Goal: Find specific page/section: Find specific page/section

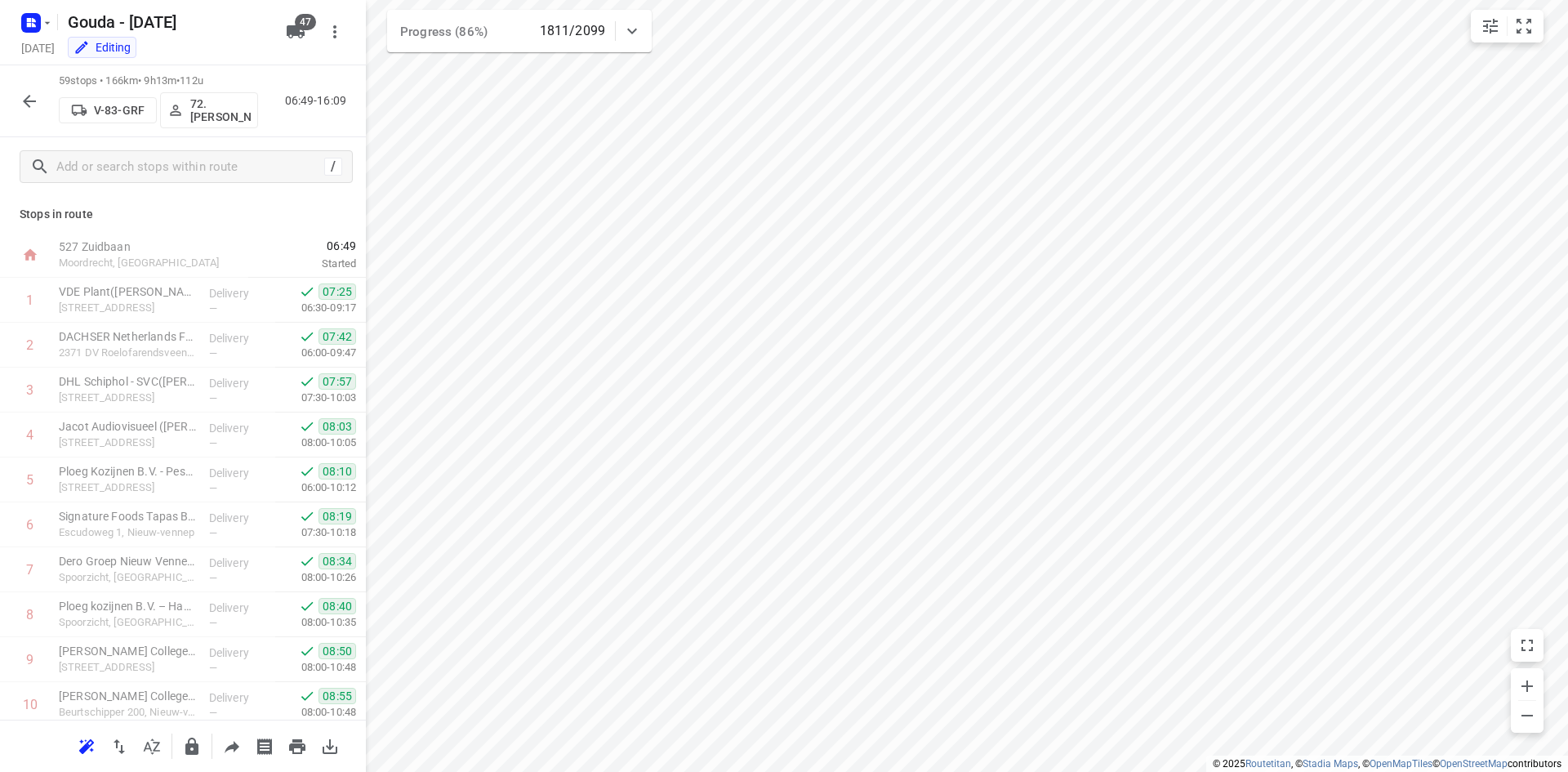
scroll to position [1202, 0]
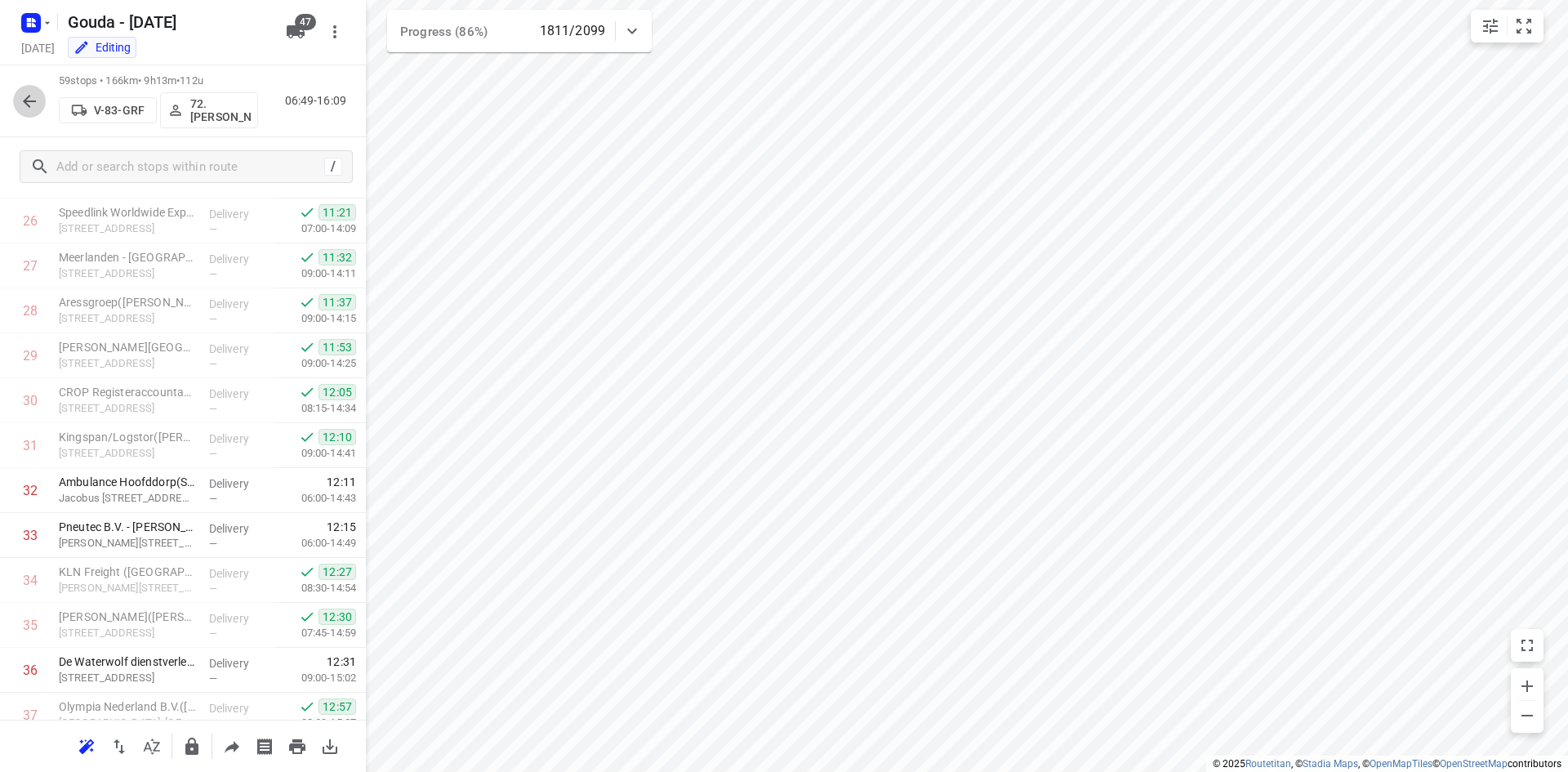
click at [33, 104] on icon "button" at bounding box center [29, 101] width 19 height 19
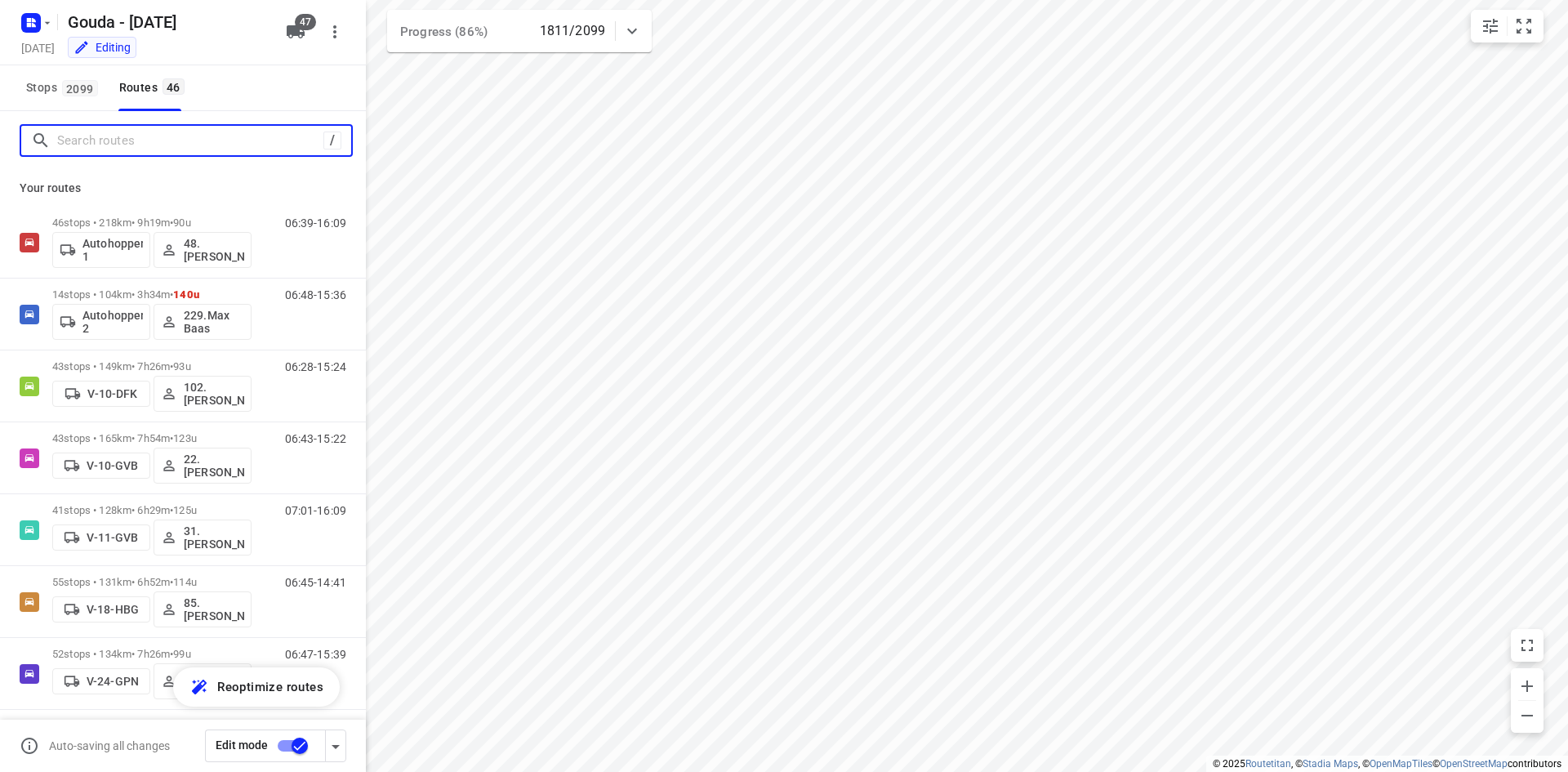
click at [153, 139] on input "Search routes" at bounding box center [190, 141] width 266 height 25
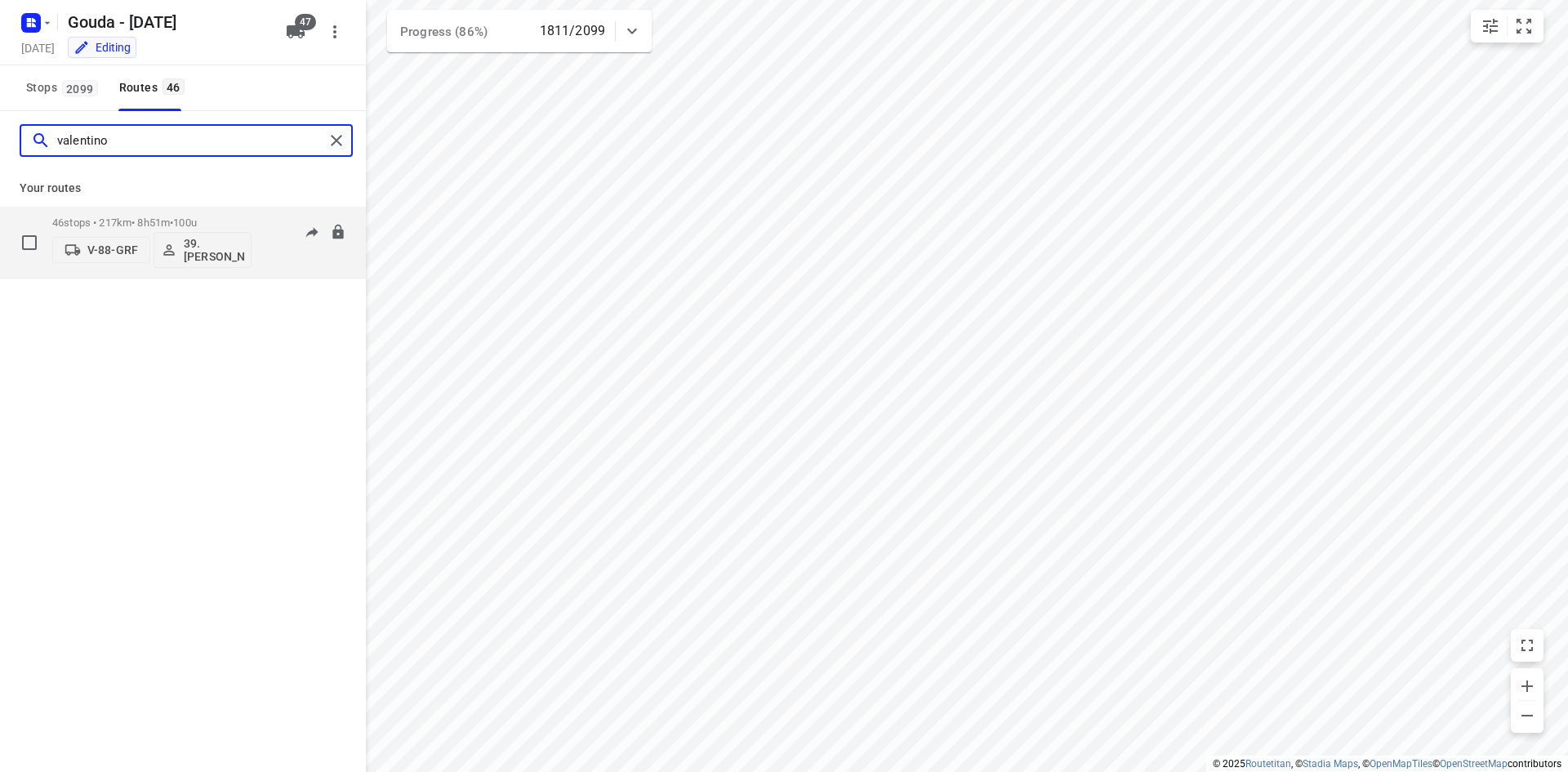
type input "valentino"
click at [189, 207] on div "46 stops • 217km • 8h51m • 100u V-88-GRF 39.[PERSON_NAME] 06:53-15:09" at bounding box center [183, 242] width 366 height 72
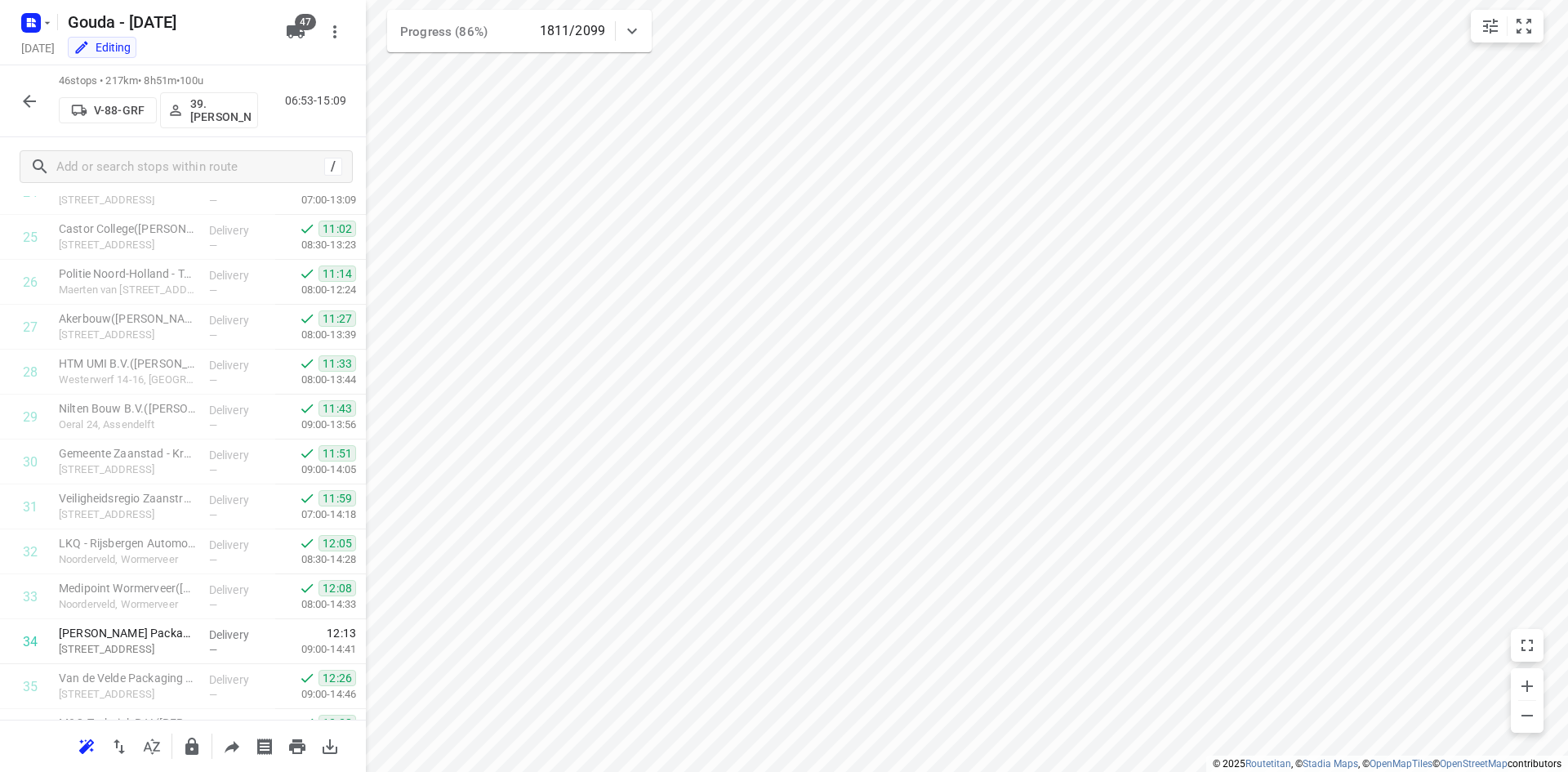
scroll to position [1669, 0]
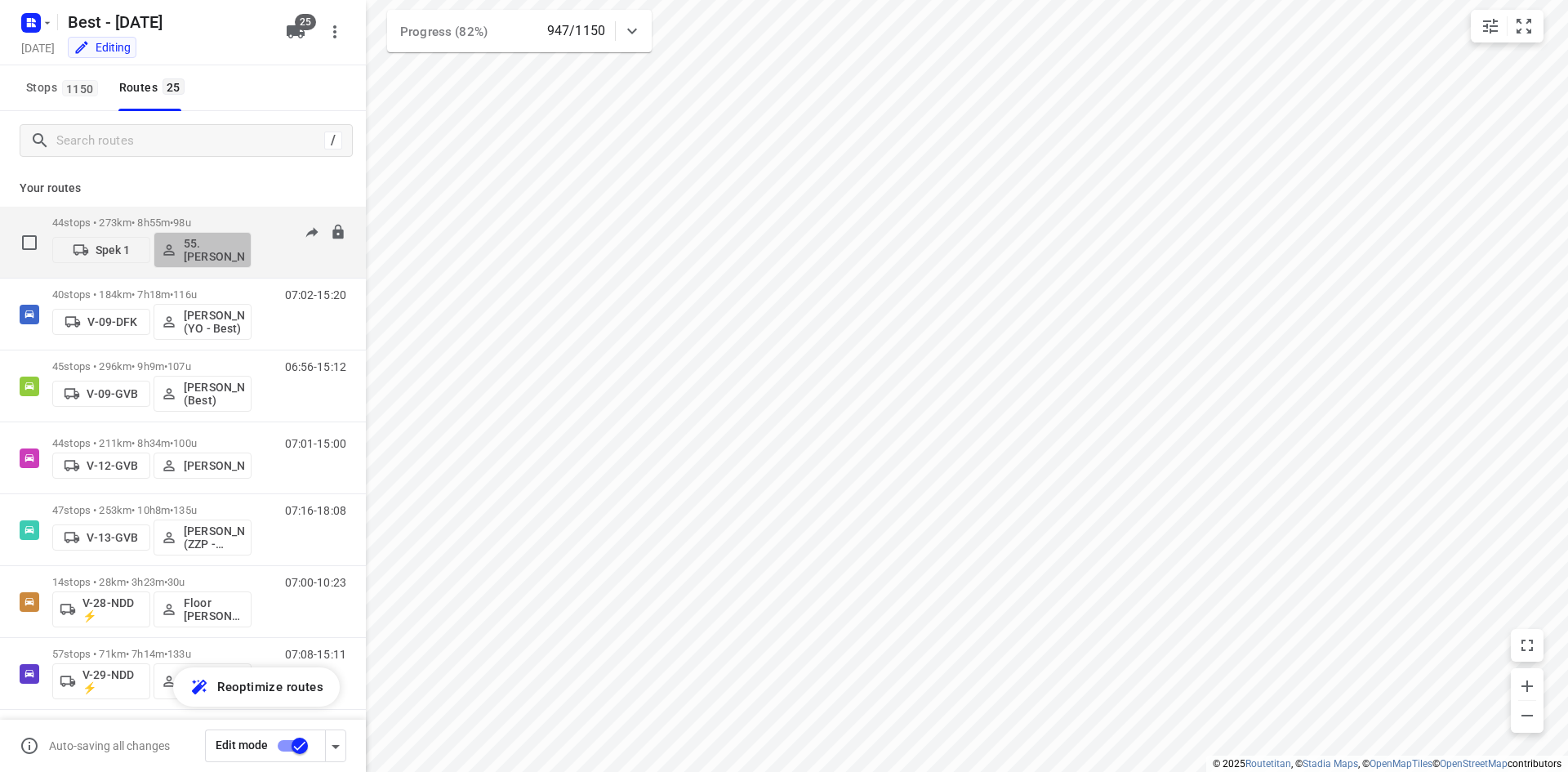
click at [198, 237] on button "55. [PERSON_NAME]" at bounding box center [203, 249] width 98 height 36
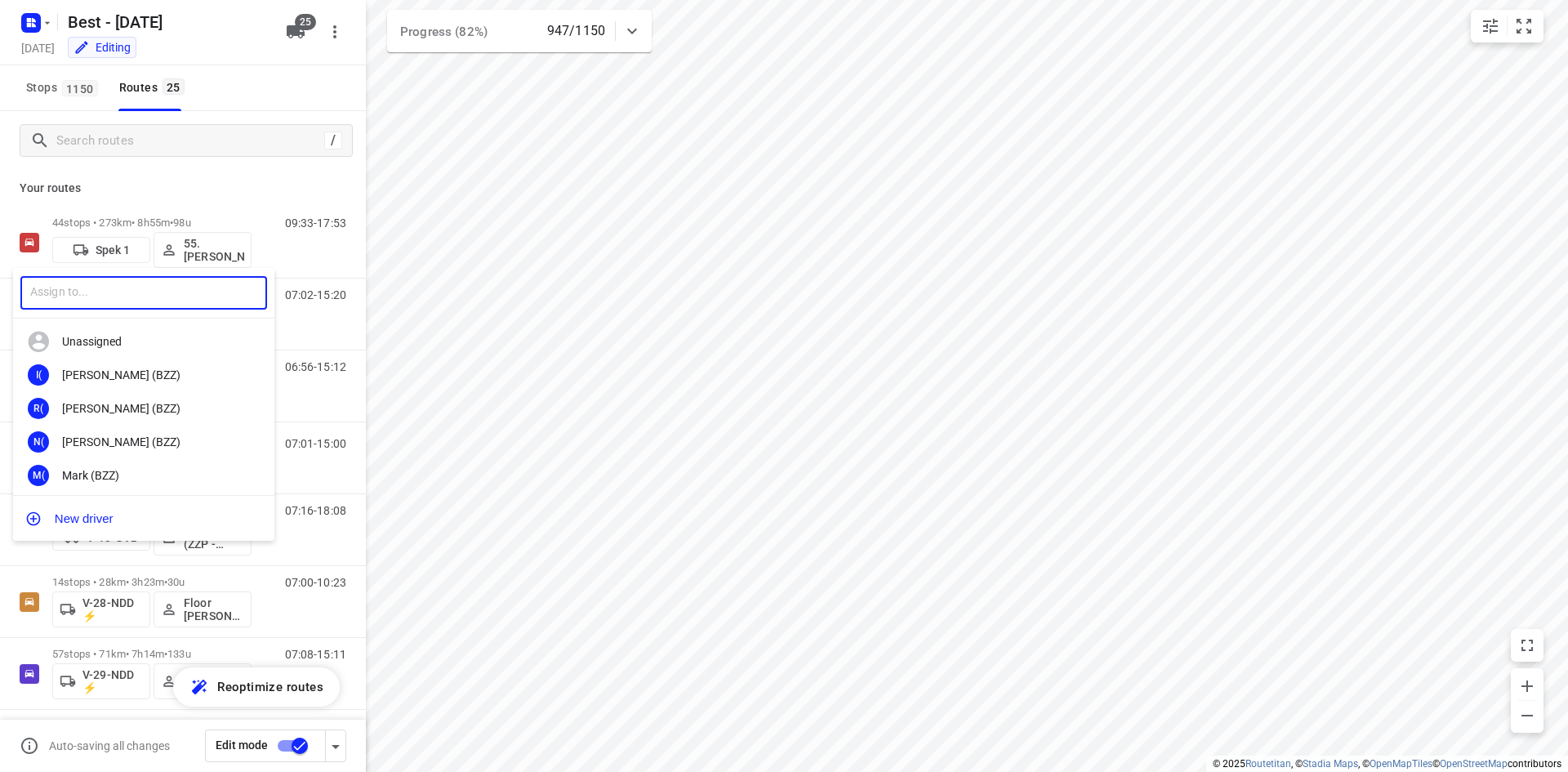
click at [131, 294] on input "text" at bounding box center [143, 293] width 246 height 33
type input "barr"
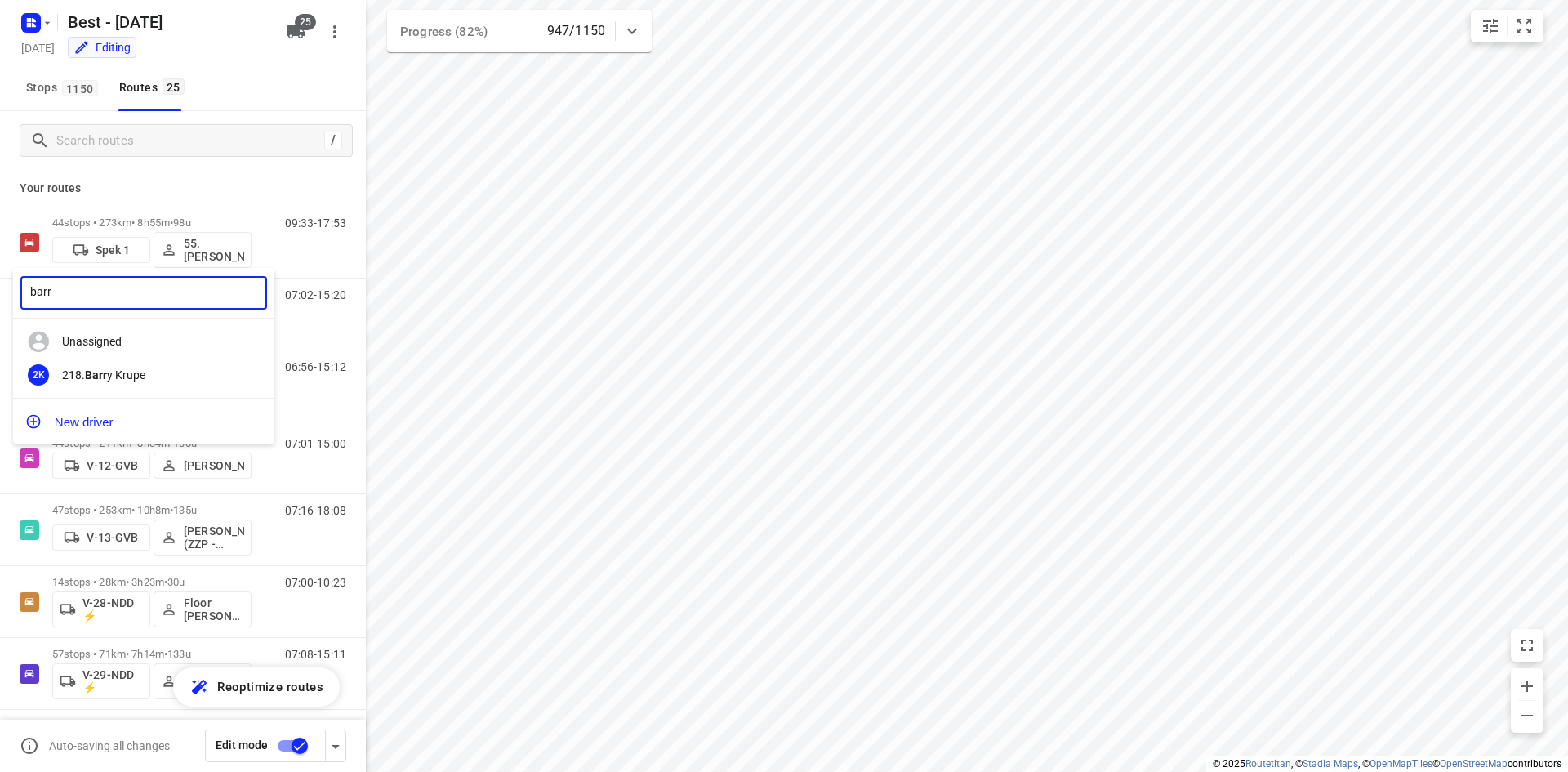
drag, startPoint x: 83, startPoint y: 291, endPoint x: 21, endPoint y: 285, distance: 62.3
click at [21, 285] on input "barr" at bounding box center [143, 293] width 246 height 33
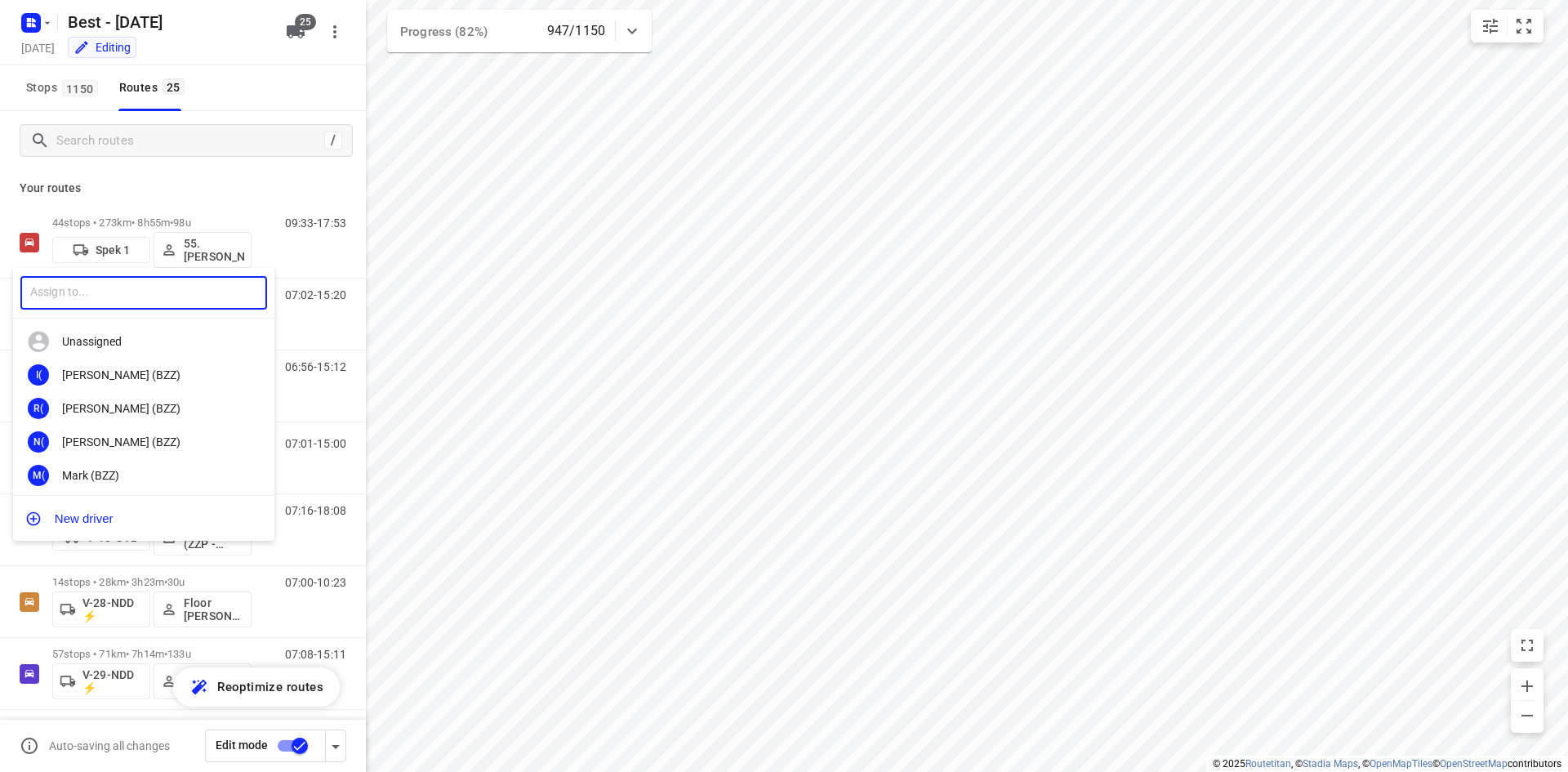
click at [134, 178] on div at bounding box center [784, 386] width 1568 height 772
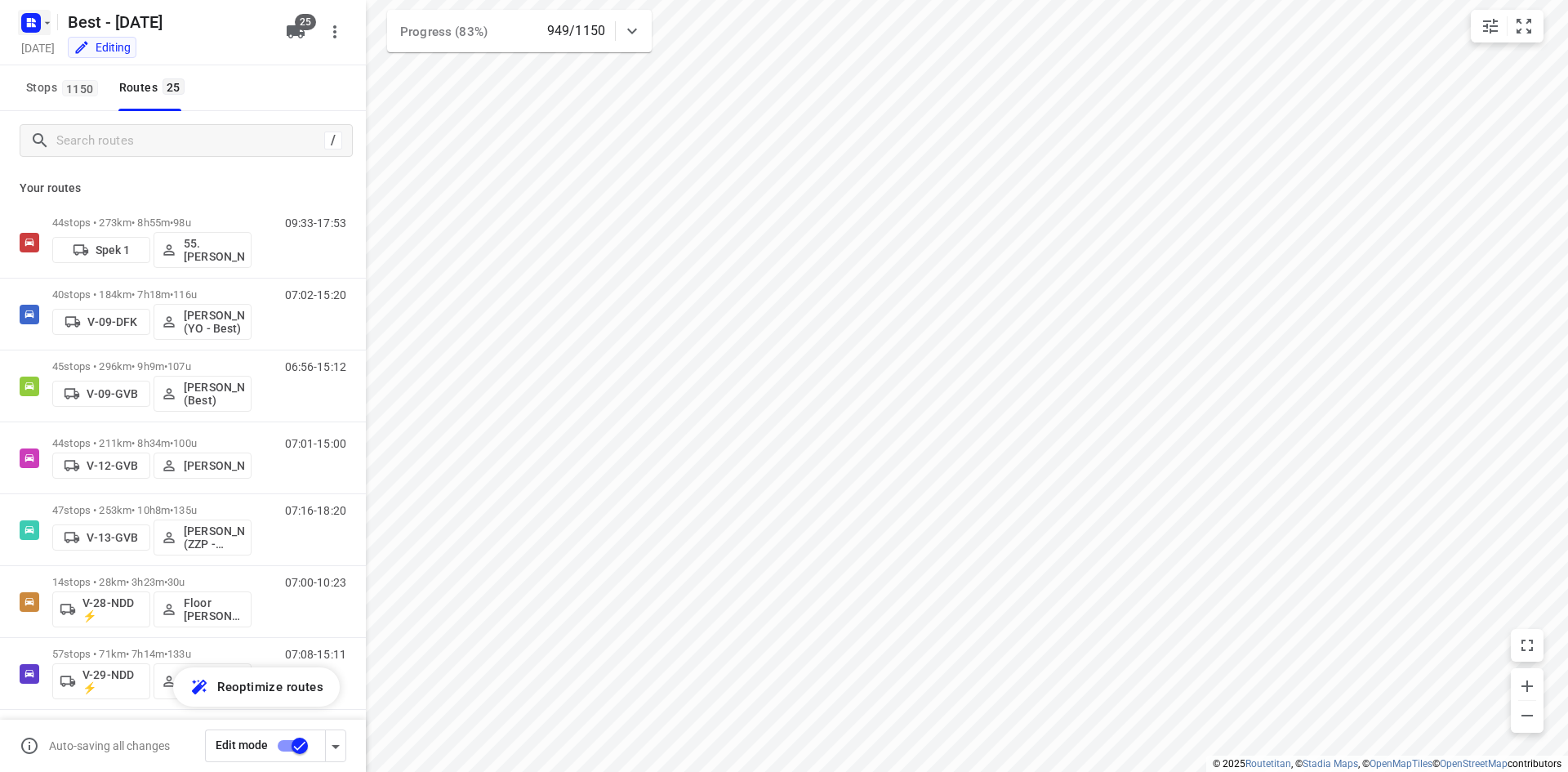
click at [32, 27] on rect "button" at bounding box center [31, 22] width 19 height 19
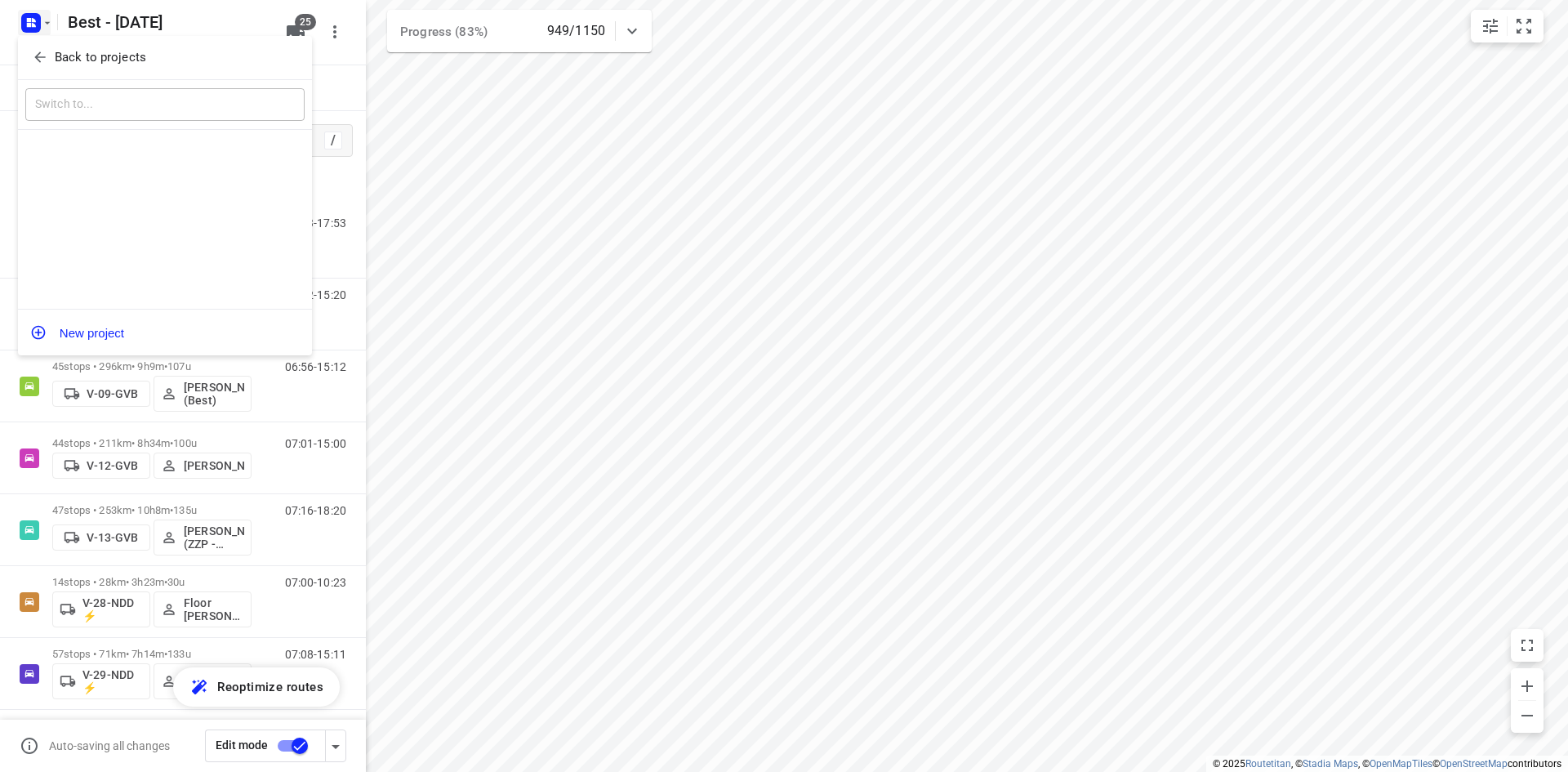
drag, startPoint x: 73, startPoint y: 55, endPoint x: 149, endPoint y: 101, distance: 88.8
click at [76, 57] on p "Back to projects" at bounding box center [100, 56] width 92 height 18
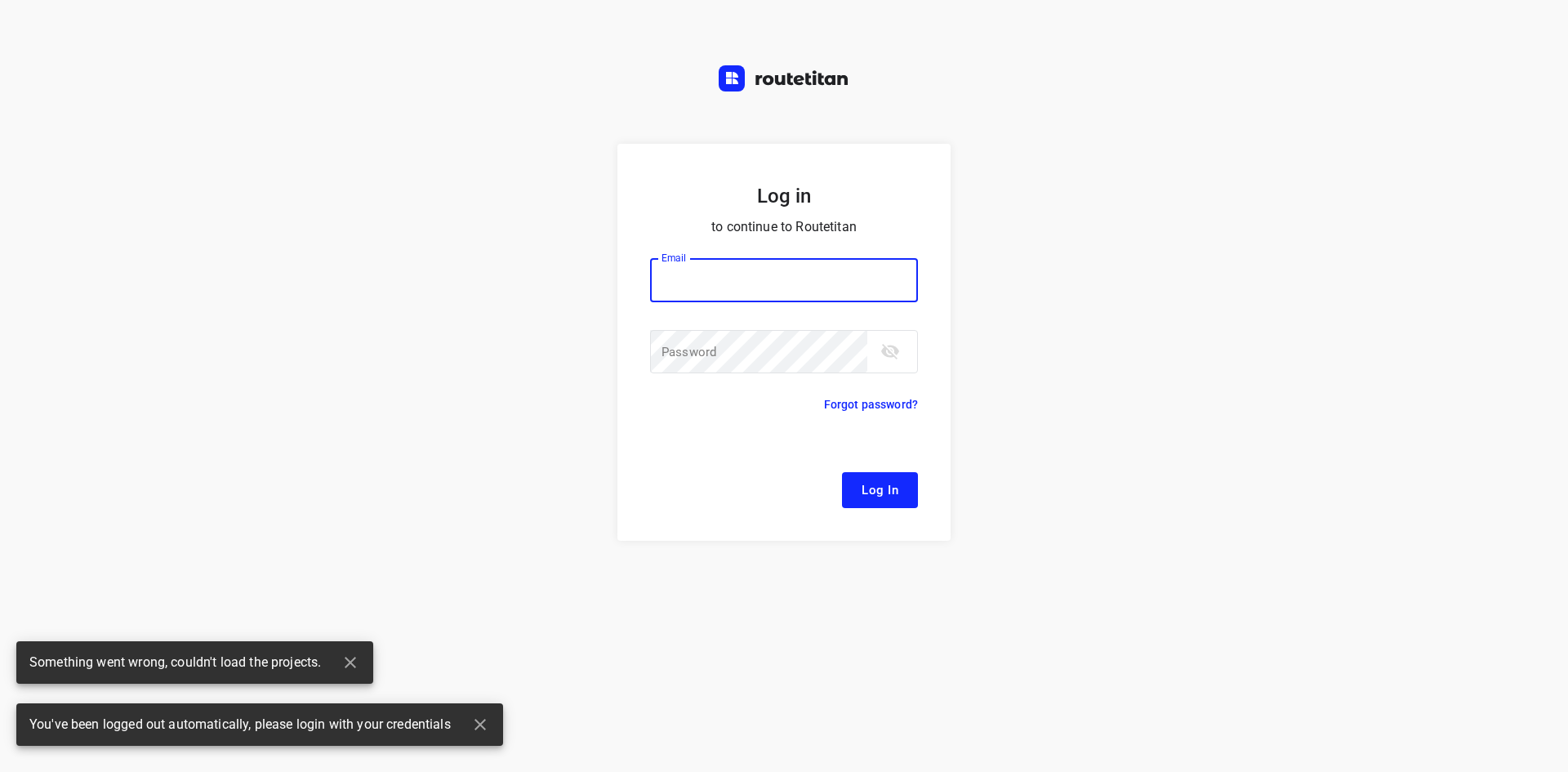
type input "remco@fruitopjewerk.nl"
drag, startPoint x: 841, startPoint y: 489, endPoint x: 873, endPoint y: 490, distance: 32.0
click at [863, 490] on div "Log In" at bounding box center [784, 490] width 268 height 36
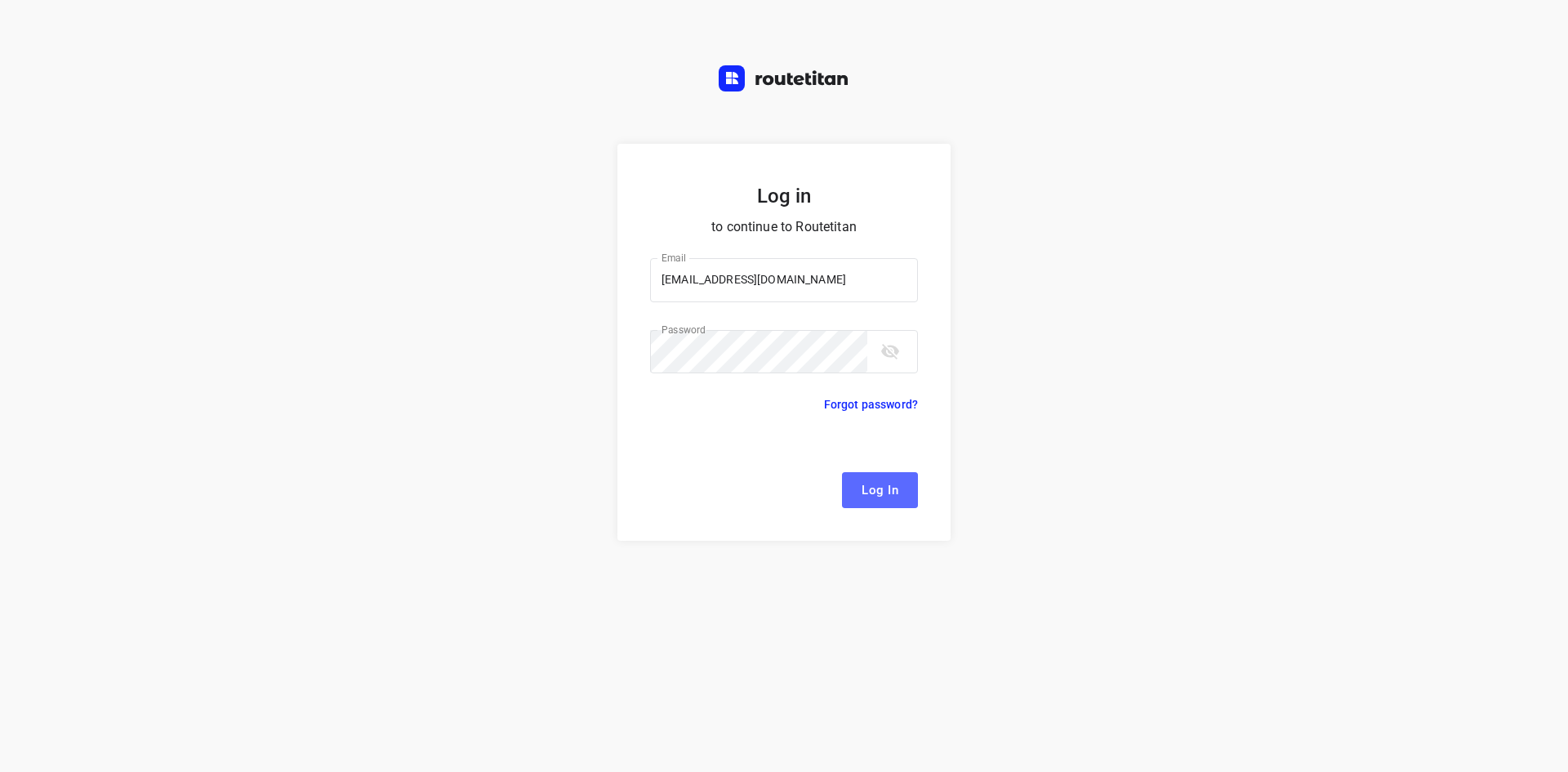
click at [898, 501] on button "Log In" at bounding box center [880, 490] width 76 height 36
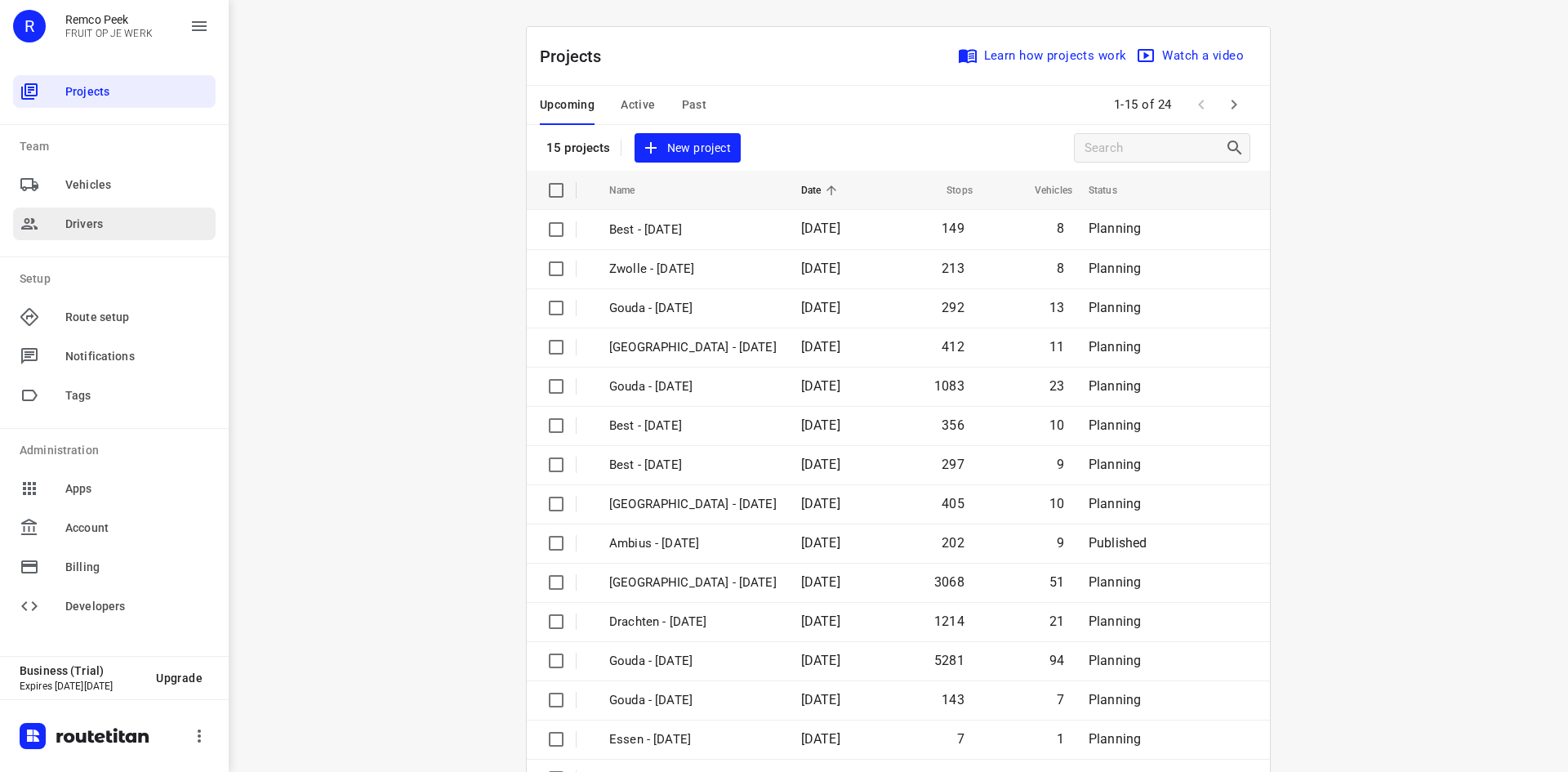
click at [109, 220] on span "Drivers" at bounding box center [137, 224] width 144 height 18
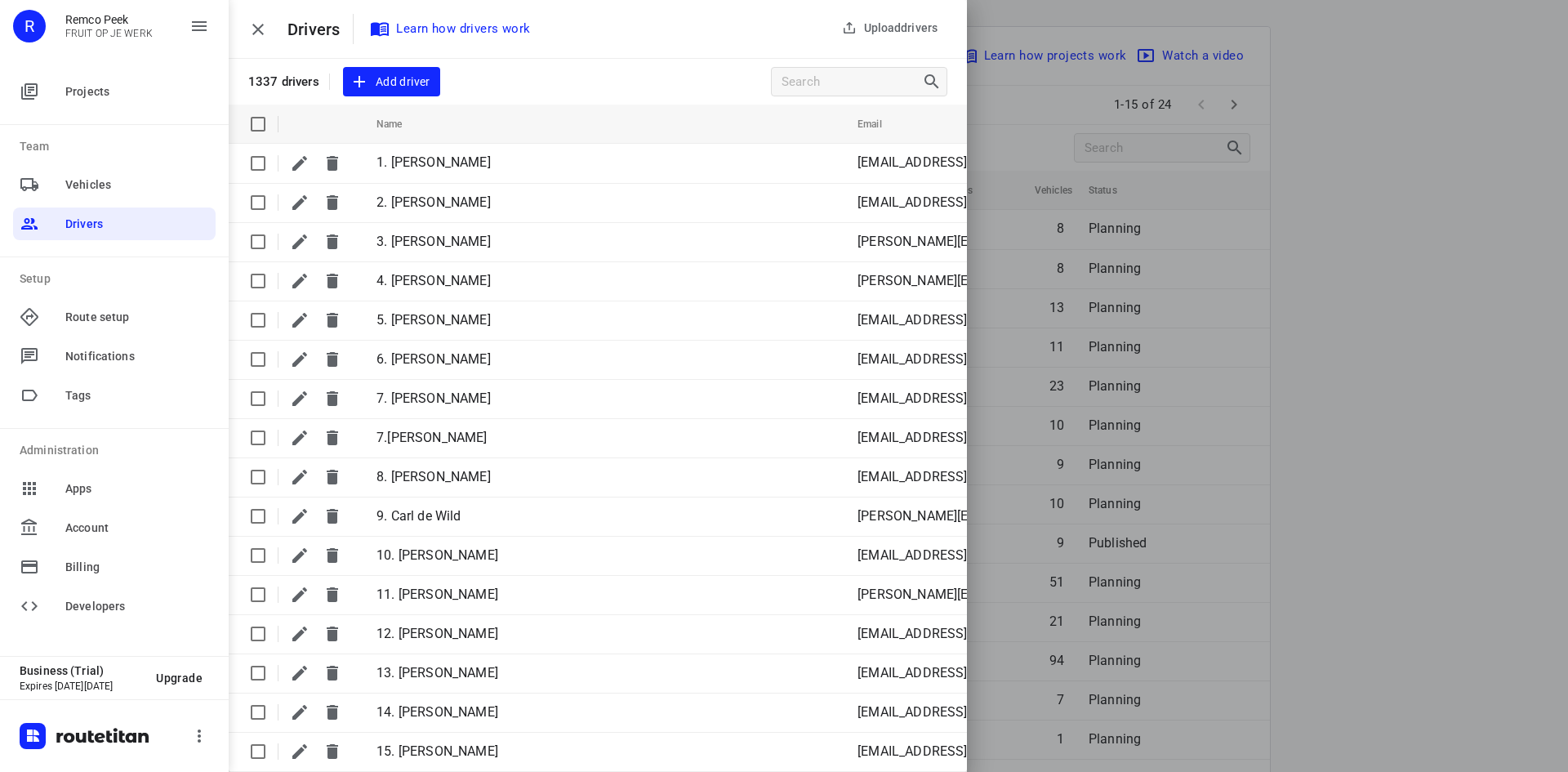
click at [1468, 392] on div at bounding box center [784, 386] width 1568 height 772
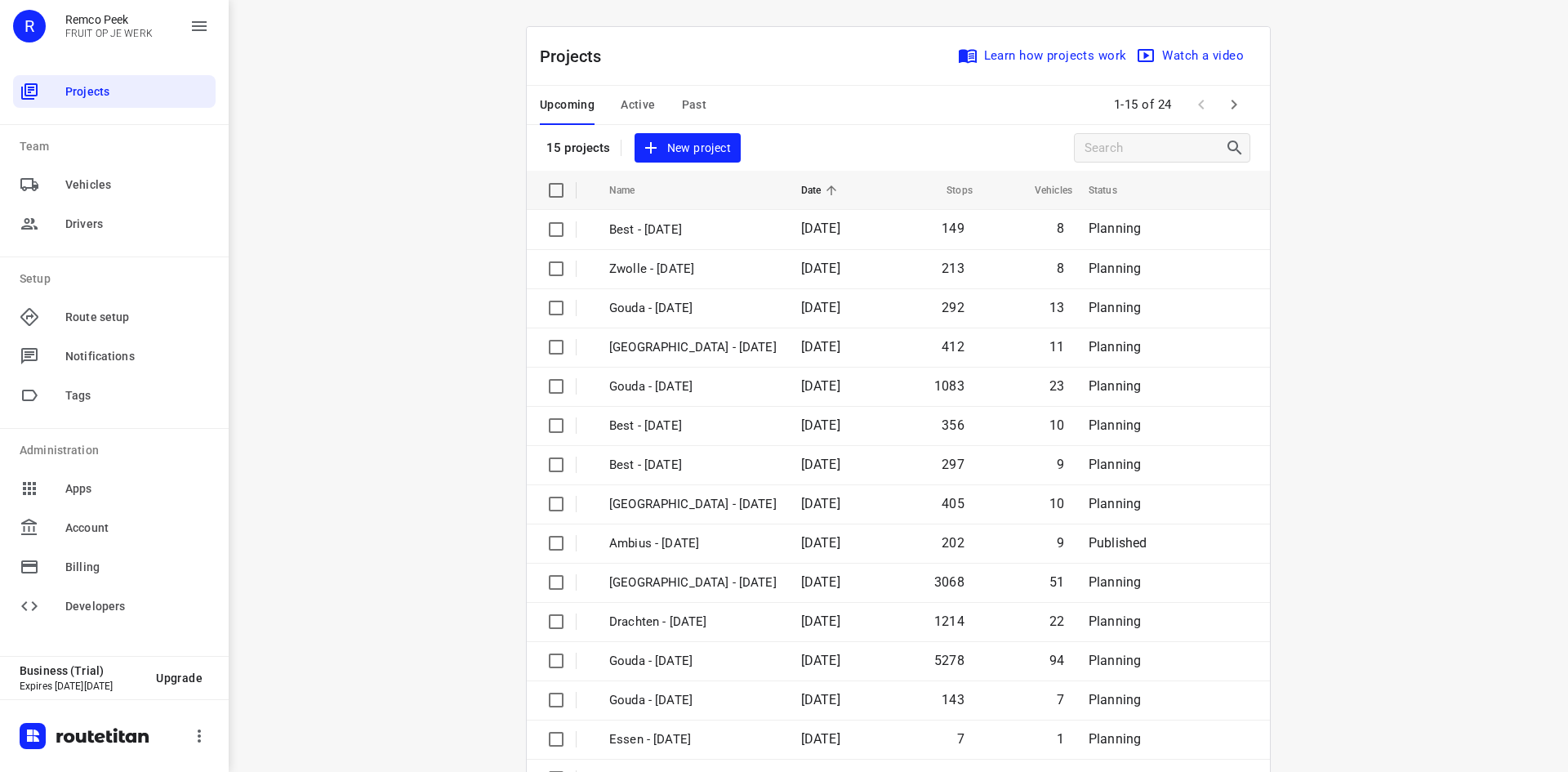
click at [682, 106] on span "Past" at bounding box center [694, 104] width 25 height 20
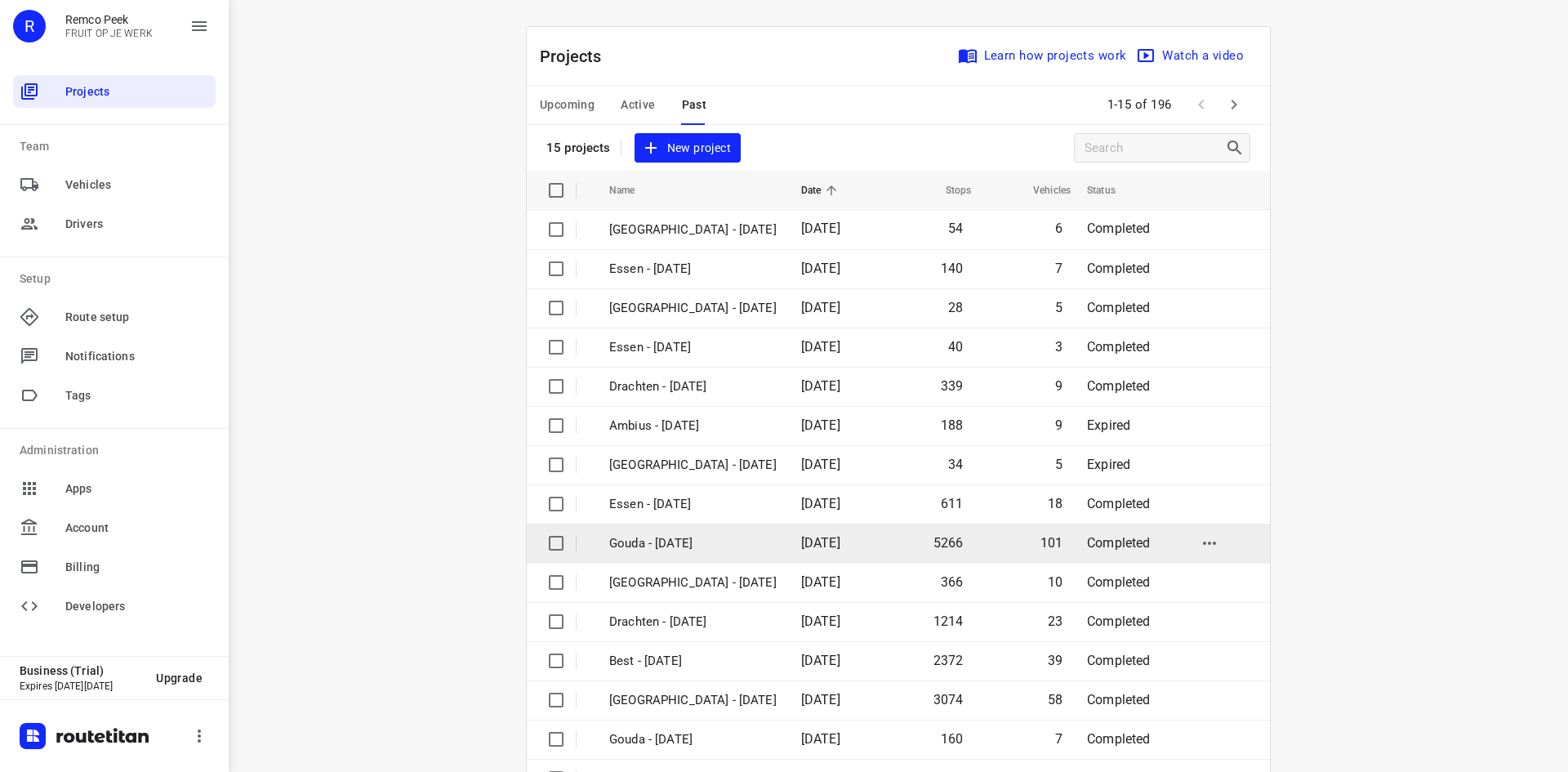
click at [711, 550] on p "Gouda - Monday" at bounding box center [693, 543] width 168 height 18
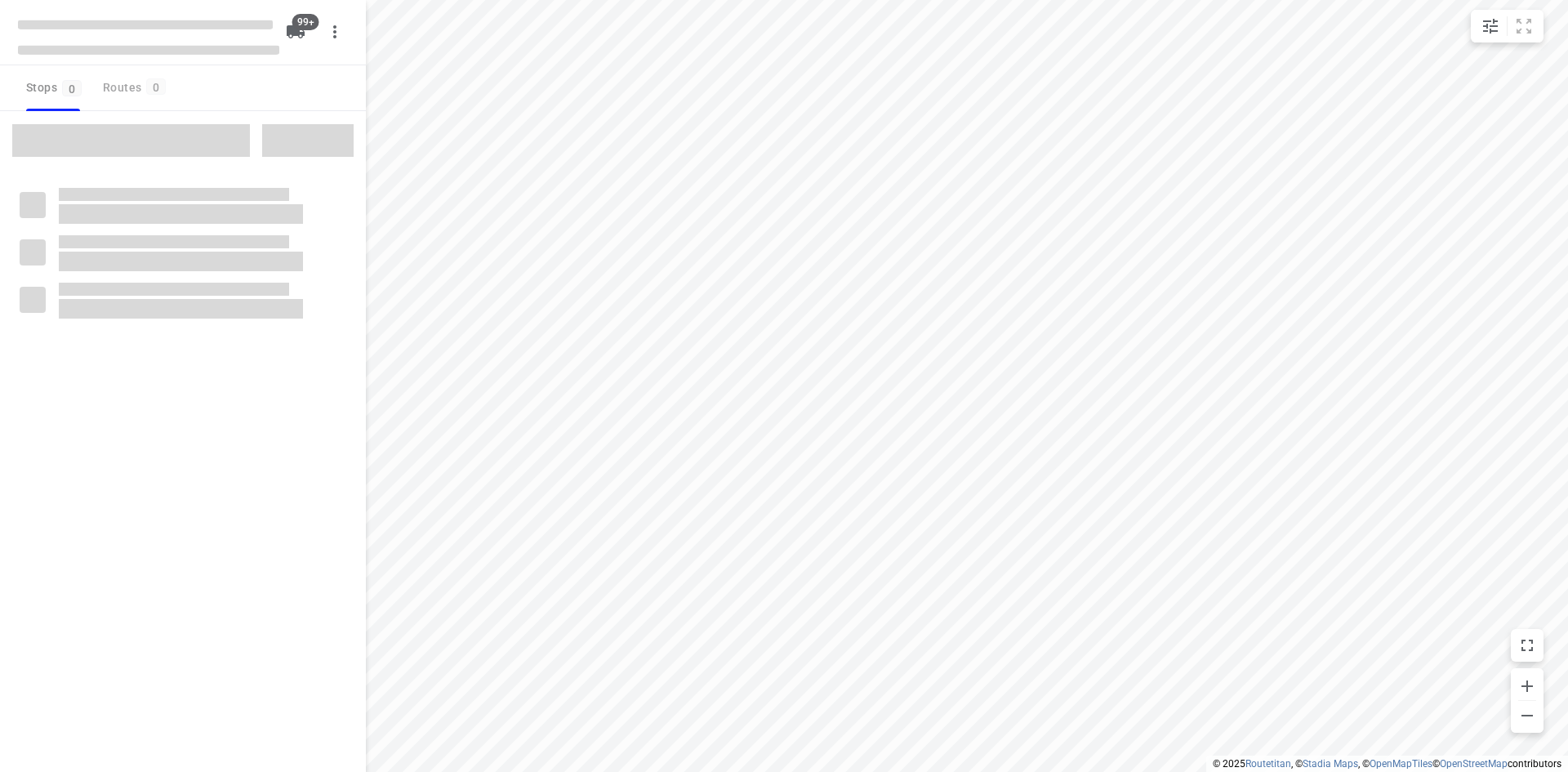
checkbox input "true"
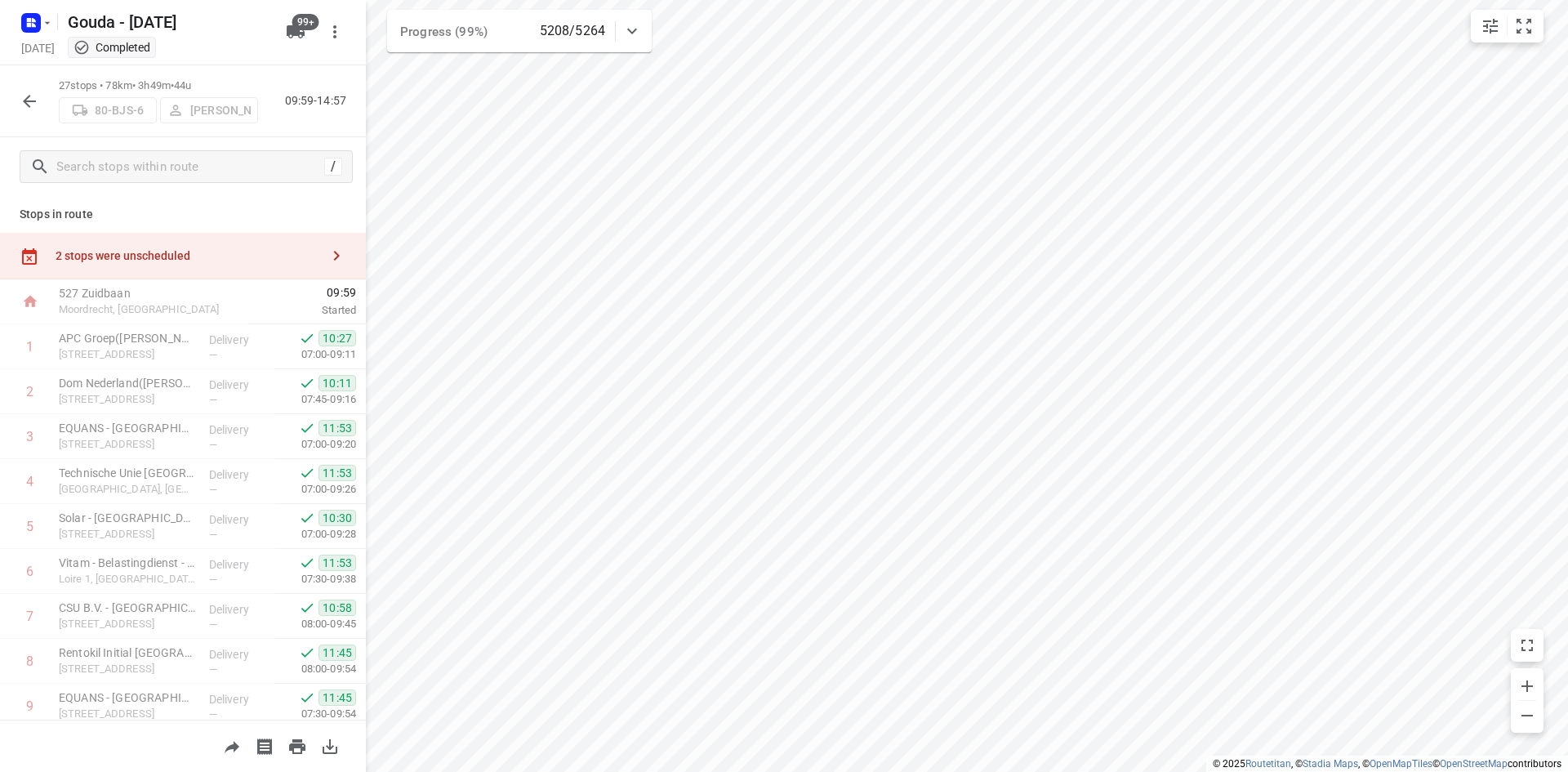
click at [314, 192] on div "/" at bounding box center [183, 166] width 366 height 58
